Goal: Transaction & Acquisition: Purchase product/service

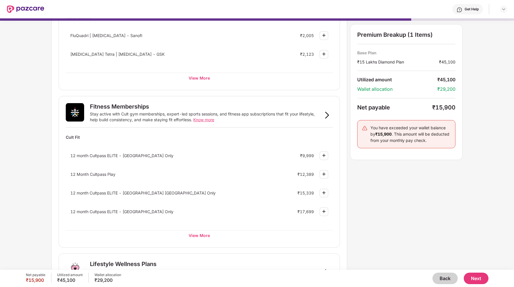
scroll to position [127, 0]
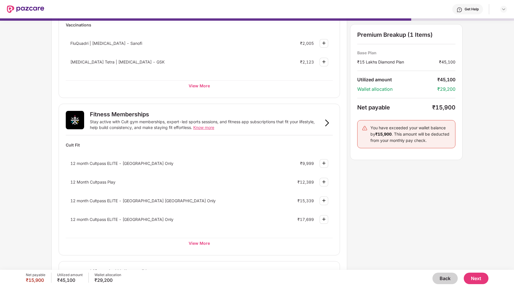
click at [379, 190] on div "Preventive Health Checks Full-body checkups and diagnostics designed to catch h…" at bounding box center [256, 161] width 411 height 500
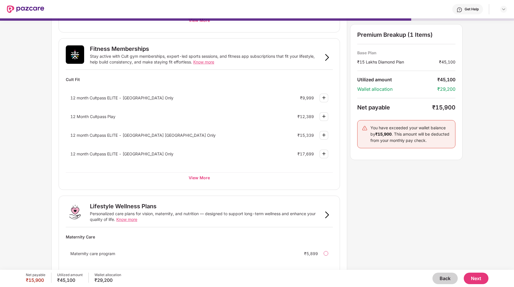
scroll to position [197, 0]
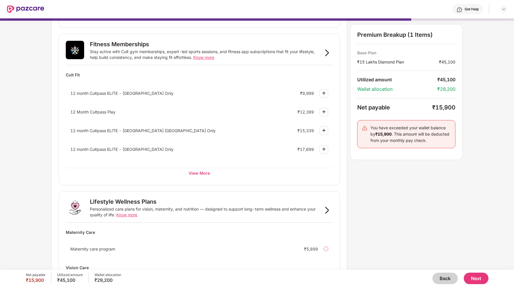
click at [106, 111] on span "12 Month Cultpass Play" at bounding box center [92, 111] width 45 height 5
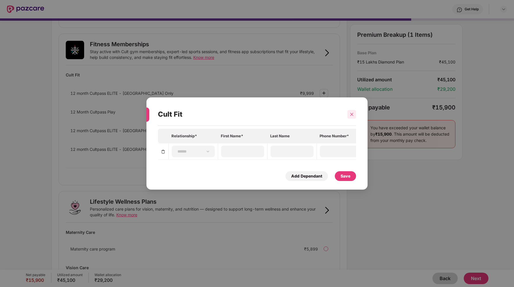
click at [349, 115] on div at bounding box center [352, 114] width 9 height 9
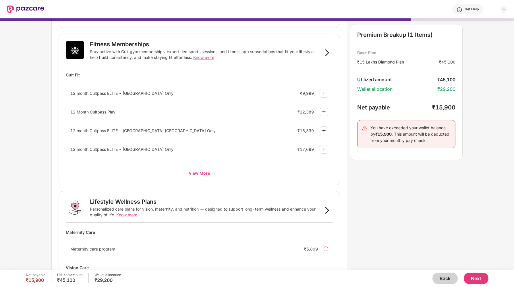
click at [101, 112] on span "12 Month Cultpass Play" at bounding box center [92, 111] width 45 height 5
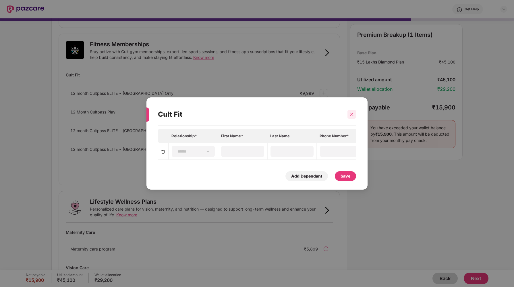
click at [351, 113] on icon "close" at bounding box center [352, 114] width 4 height 4
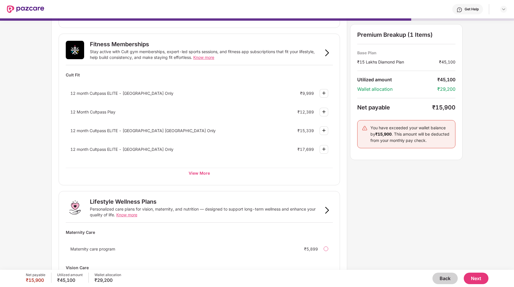
click at [309, 94] on div "₹9,999" at bounding box center [307, 93] width 14 height 5
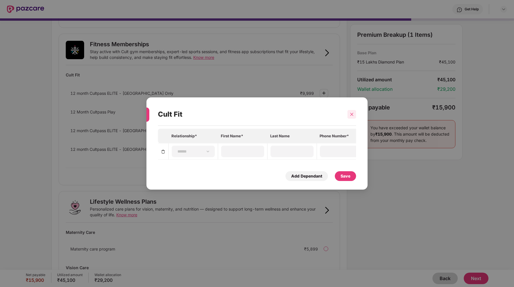
click at [350, 113] on icon "close" at bounding box center [352, 114] width 4 height 4
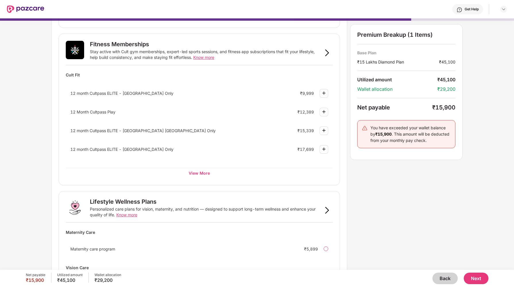
click at [368, 179] on div "Preventive Health Checks Full-body checkups and diagnostics designed to catch h…" at bounding box center [256, 91] width 411 height 500
click at [324, 94] on img at bounding box center [324, 93] width 7 height 7
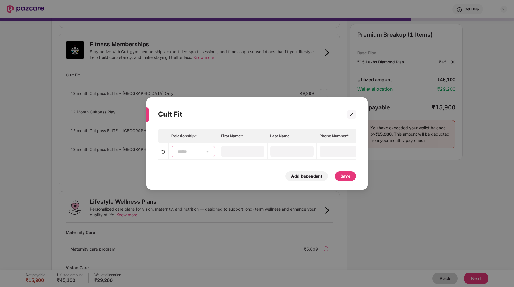
click at [190, 153] on select "**********" at bounding box center [193, 151] width 33 height 5
select select "****"
type input "*****"
type input "**********"
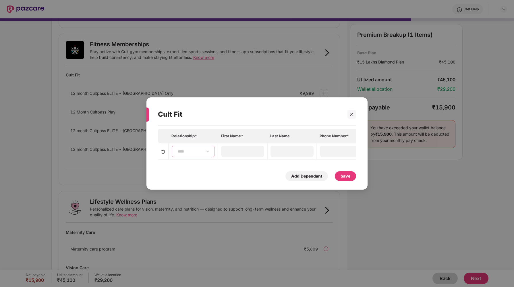
type input "**********"
click at [245, 170] on div "**********" at bounding box center [257, 155] width 198 height 52
click at [346, 177] on div "Save" at bounding box center [346, 176] width 10 height 6
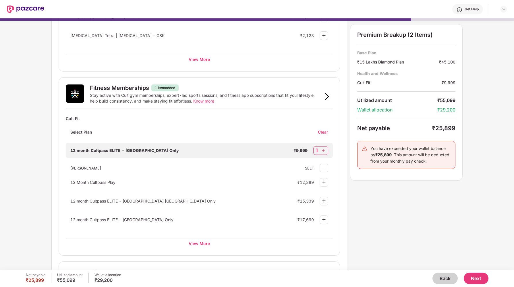
scroll to position [147, 0]
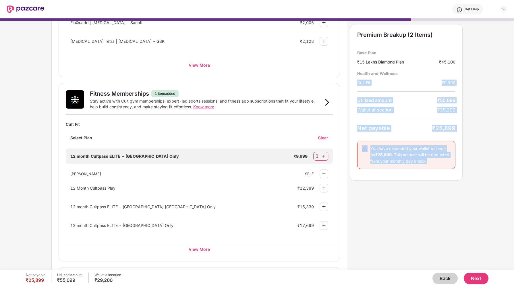
drag, startPoint x: 358, startPoint y: 83, endPoint x: 501, endPoint y: 83, distance: 143.3
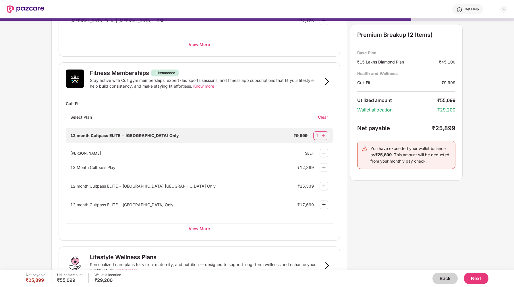
scroll to position [166, 0]
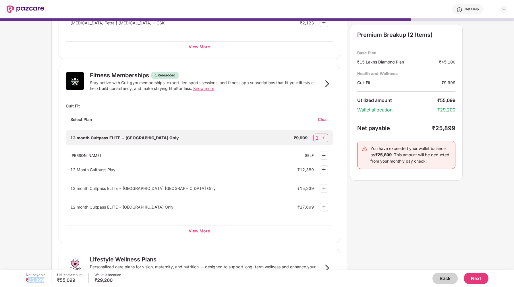
drag, startPoint x: 28, startPoint y: 279, endPoint x: 44, endPoint y: 280, distance: 16.7
click at [44, 280] on div "₹25,899" at bounding box center [36, 280] width 20 height 6
drag, startPoint x: 44, startPoint y: 280, endPoint x: 27, endPoint y: 280, distance: 17.2
click at [27, 280] on div "₹25,899" at bounding box center [36, 280] width 20 height 6
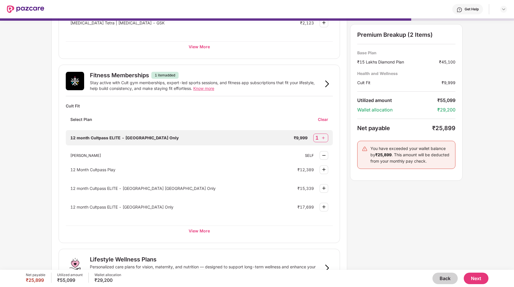
click at [9, 273] on div "Net payable ₹25,899 Utilized amount ₹55,099 Wallet allocation ₹29,200 Back Next" at bounding box center [257, 278] width 514 height 17
click at [415, 231] on div "Preventive Health Checks Full-body checkups and diagnostics designed to catch h…" at bounding box center [256, 135] width 411 height 527
click at [421, 231] on div "Preventive Health Checks Full-body checkups and diagnostics designed to catch h…" at bounding box center [256, 135] width 411 height 527
click at [475, 279] on button "Next" at bounding box center [476, 278] width 25 height 11
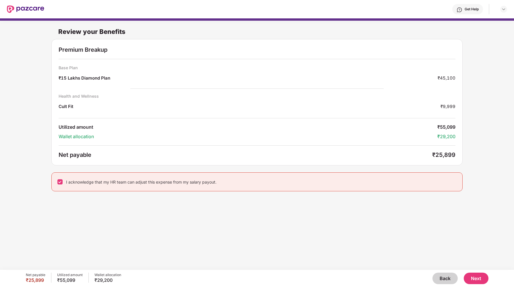
click at [444, 214] on div "Review your Benefits Premium Breakup Base Plan ₹15 Lakhs Diamond Plan ₹45,100 H…" at bounding box center [257, 141] width 514 height 246
click at [475, 276] on button "Next" at bounding box center [476, 278] width 25 height 11
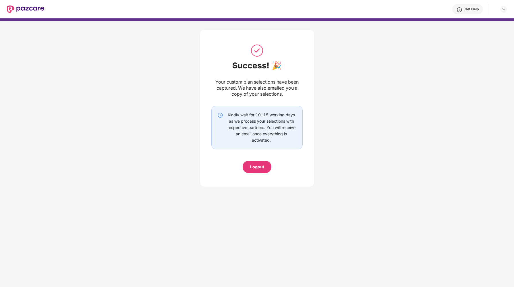
click at [256, 167] on div "Logout" at bounding box center [257, 167] width 14 height 6
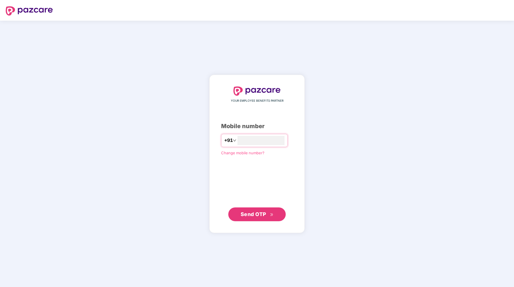
click at [144, 99] on div "YOUR EMPLOYEE BENEFITS PARTNER Mobile number +91 Change mobile number? Send OTP" at bounding box center [257, 154] width 514 height 266
